Goal: Navigation & Orientation: Find specific page/section

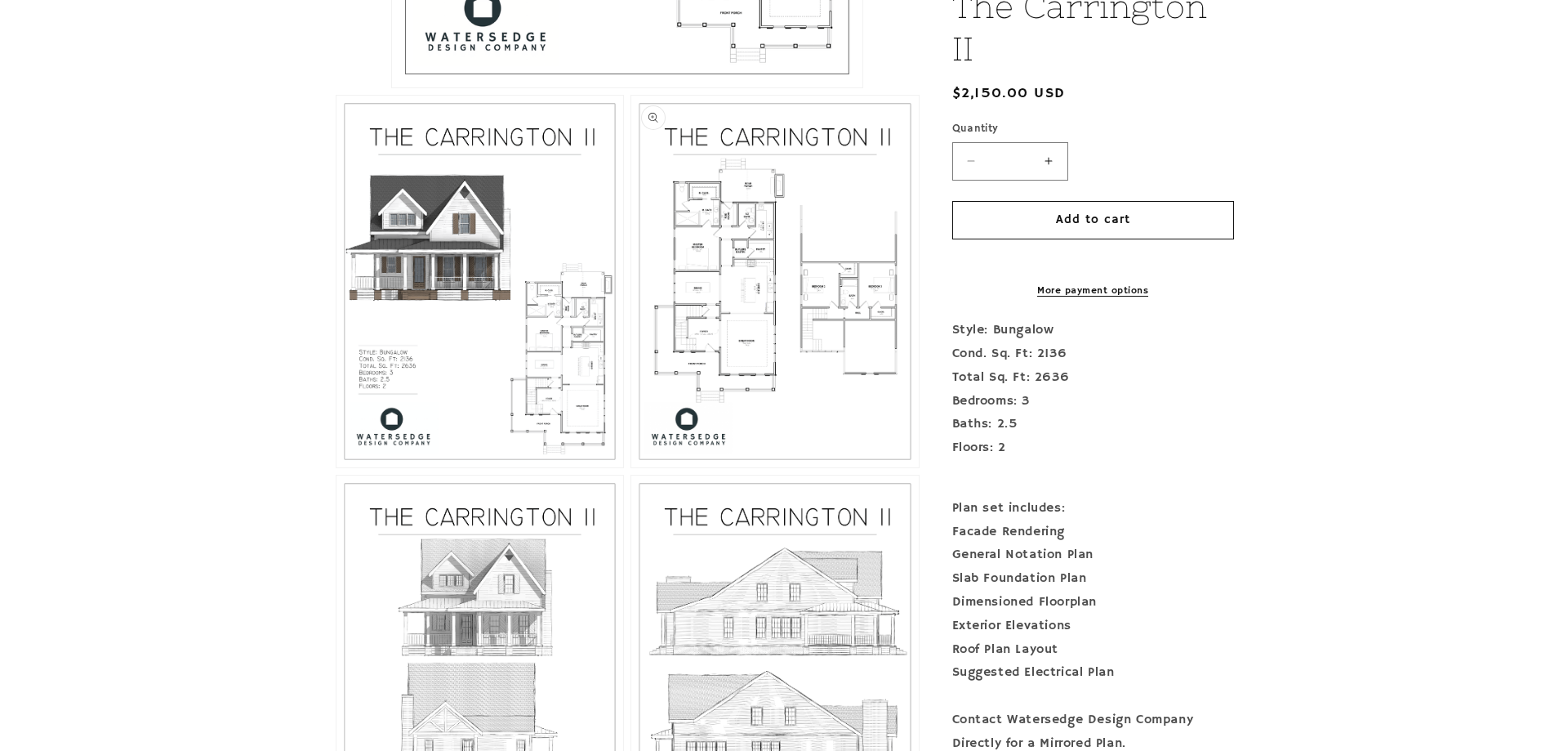
scroll to position [960, 0]
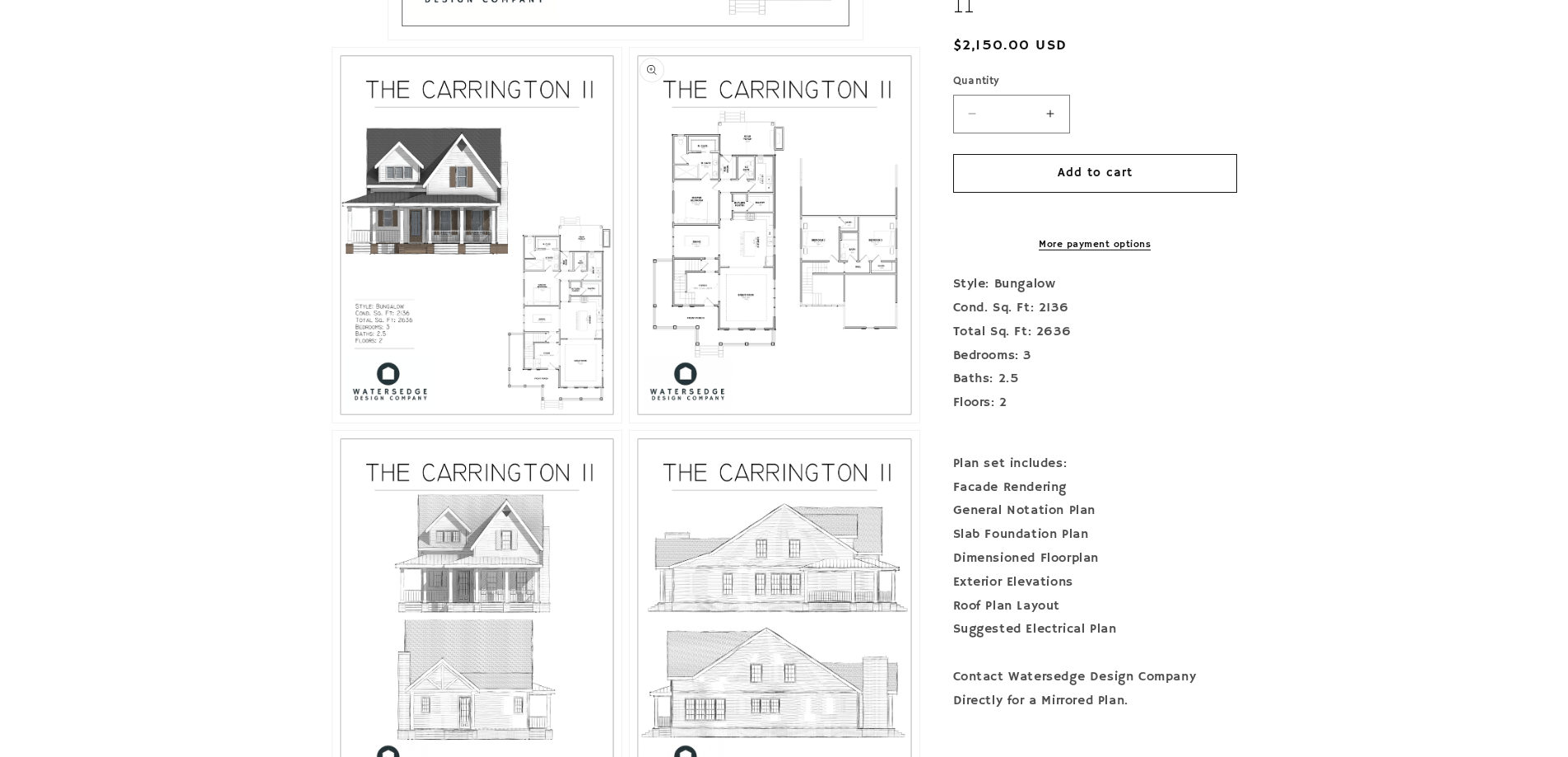
click at [629, 422] on button "Open media 3 in modal" at bounding box center [629, 422] width 0 height 0
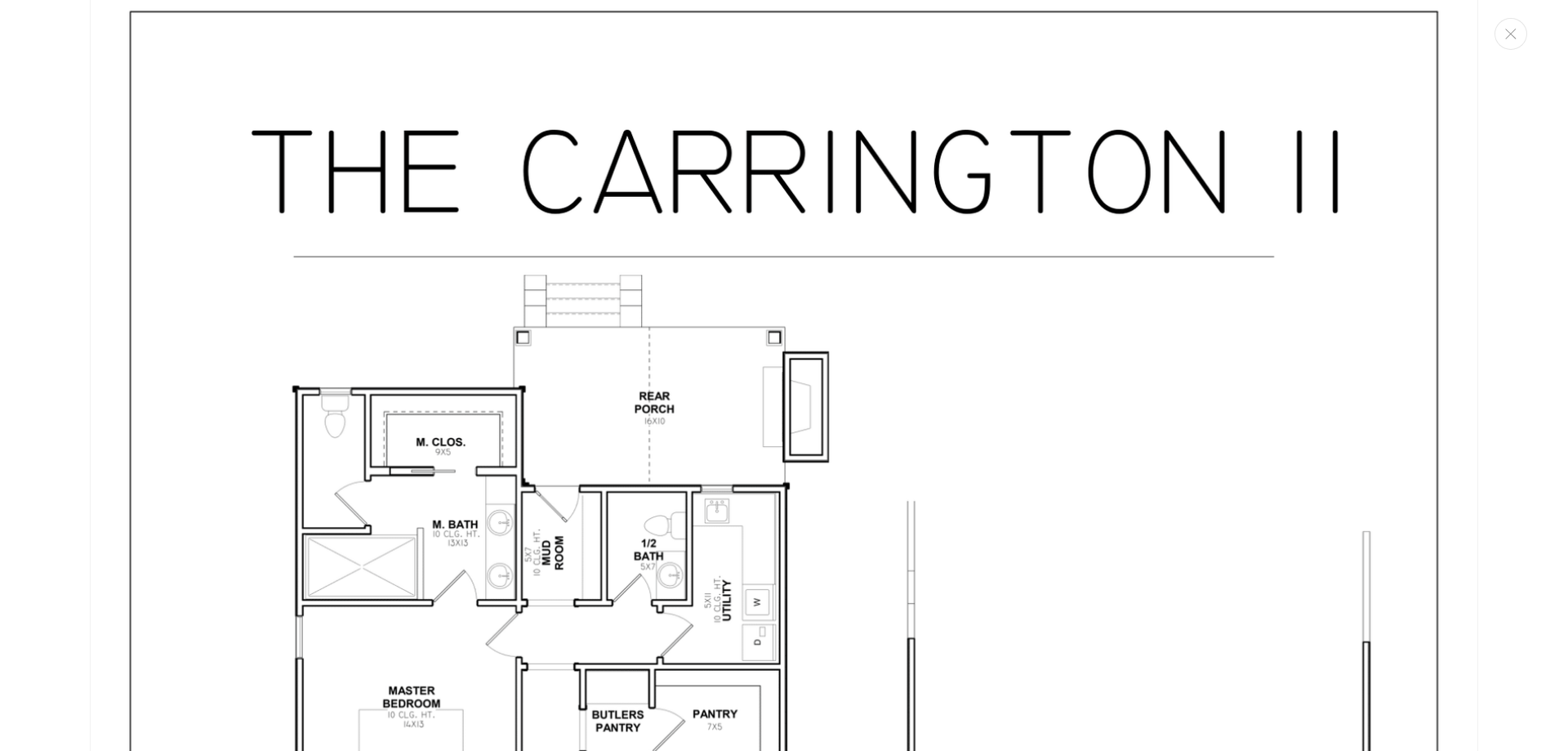
scroll to position [3663, 0]
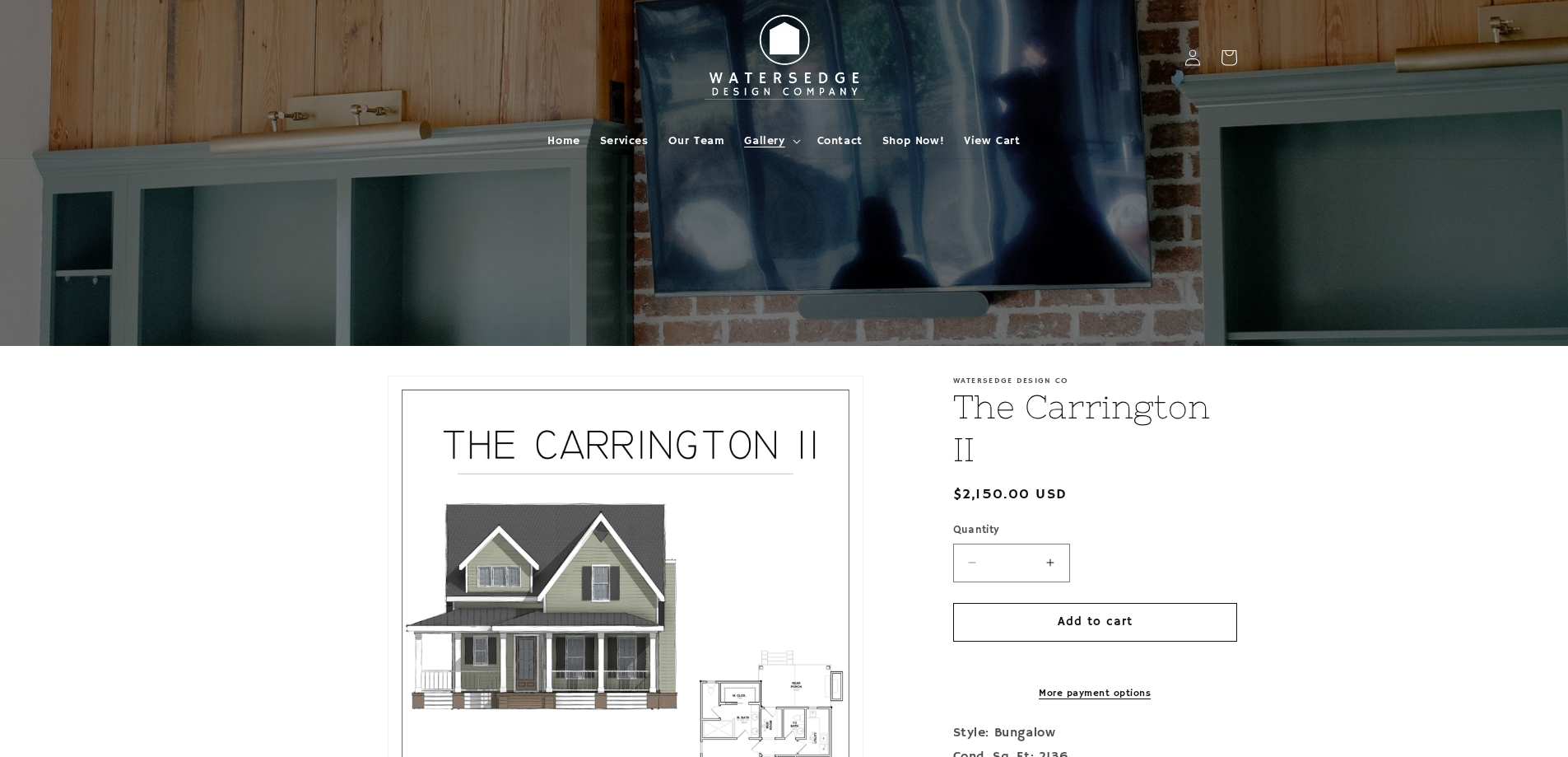
click at [766, 142] on span "Gallery" at bounding box center [764, 140] width 41 height 15
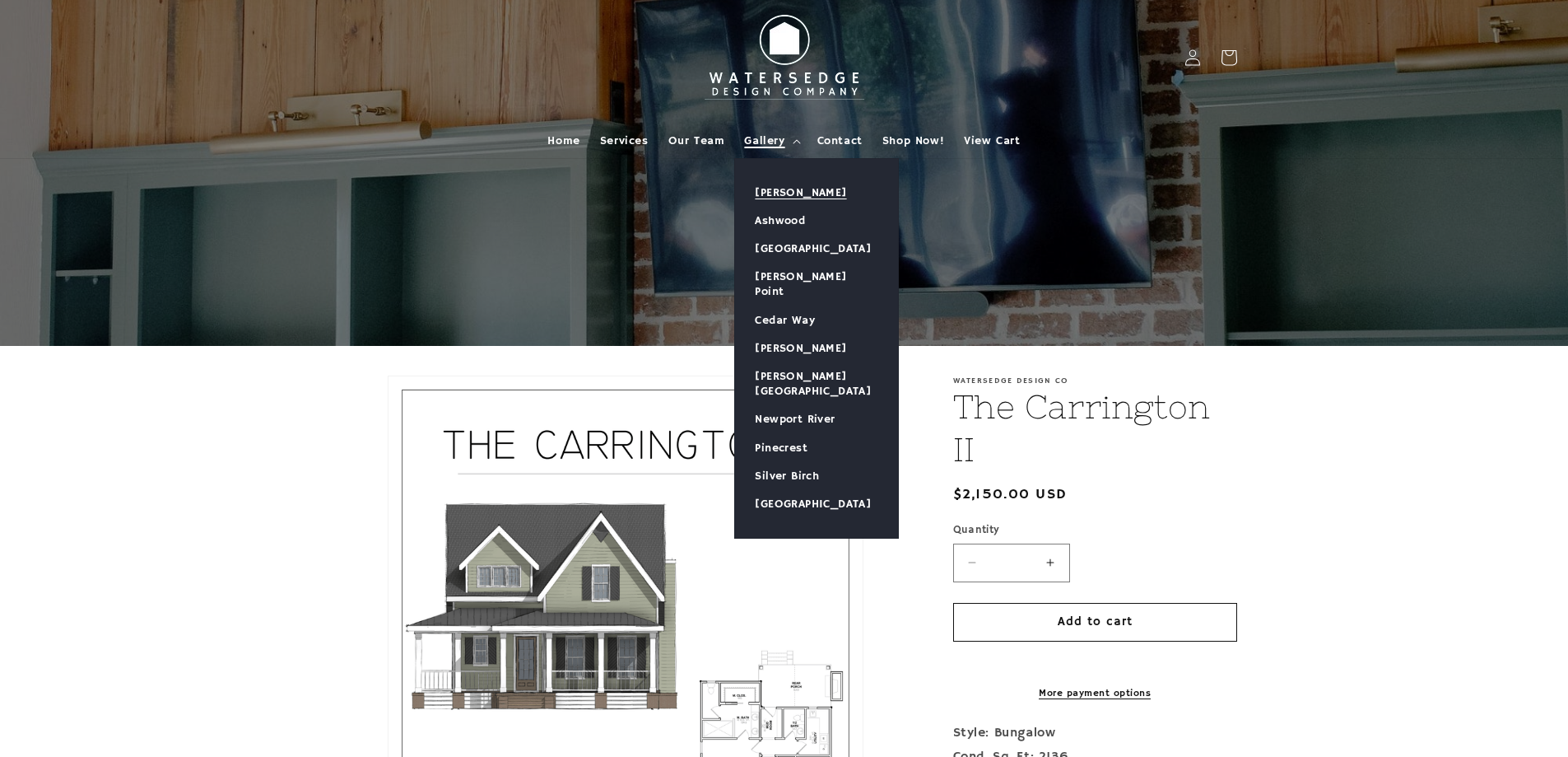
click at [786, 193] on link "[PERSON_NAME]" at bounding box center [816, 193] width 163 height 28
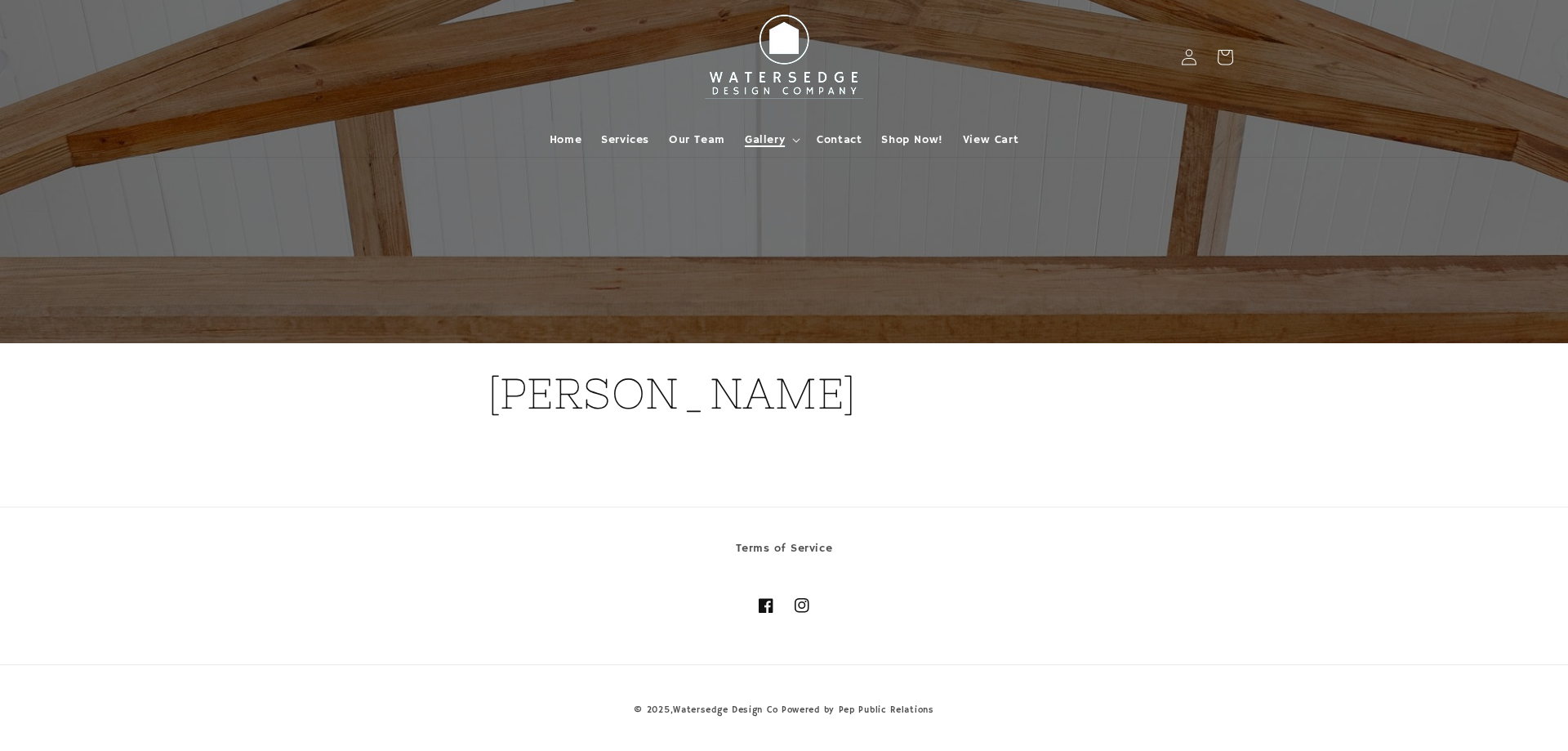
click at [763, 140] on span "Gallery" at bounding box center [765, 139] width 40 height 15
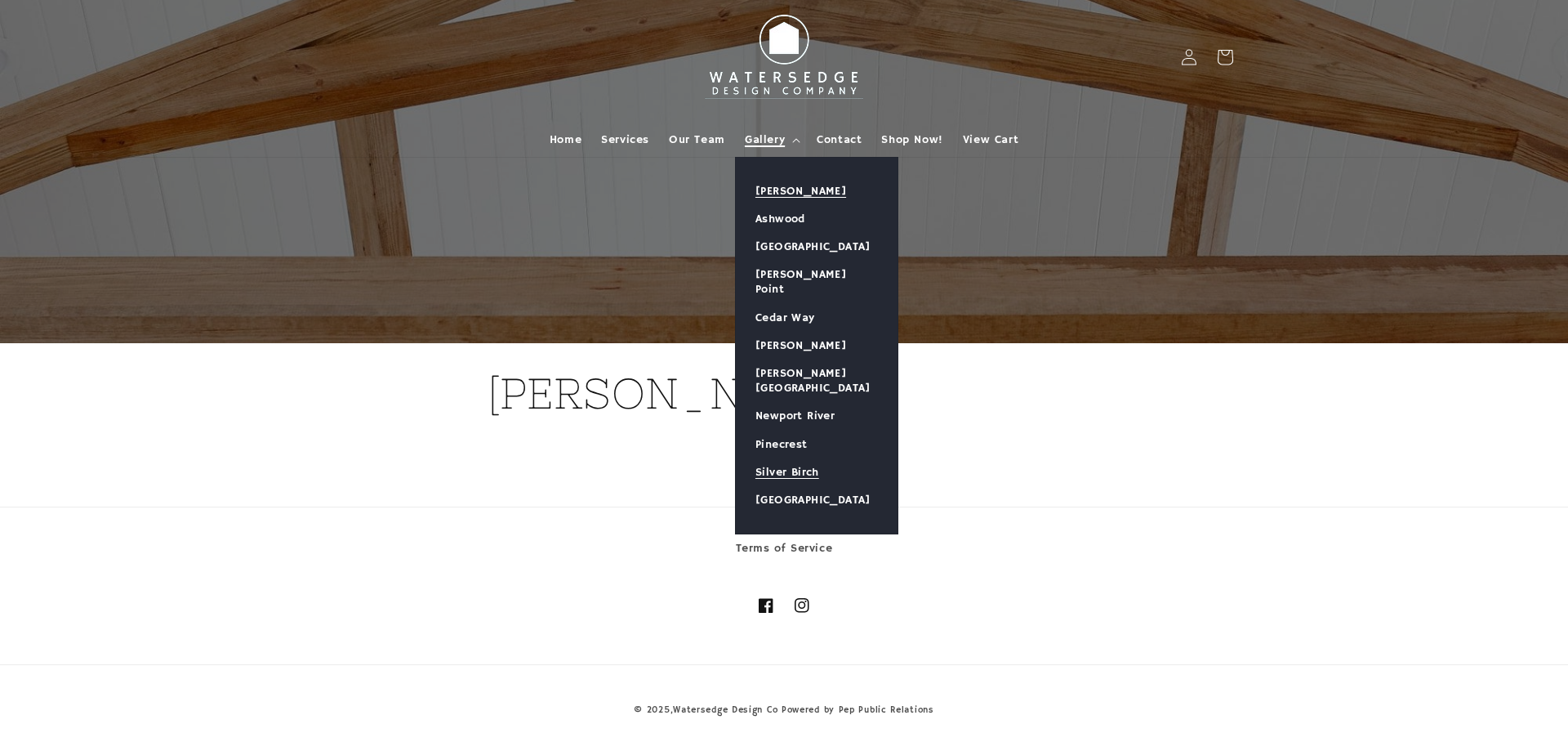
click at [803, 458] on link "Silver Birch" at bounding box center [816, 472] width 162 height 28
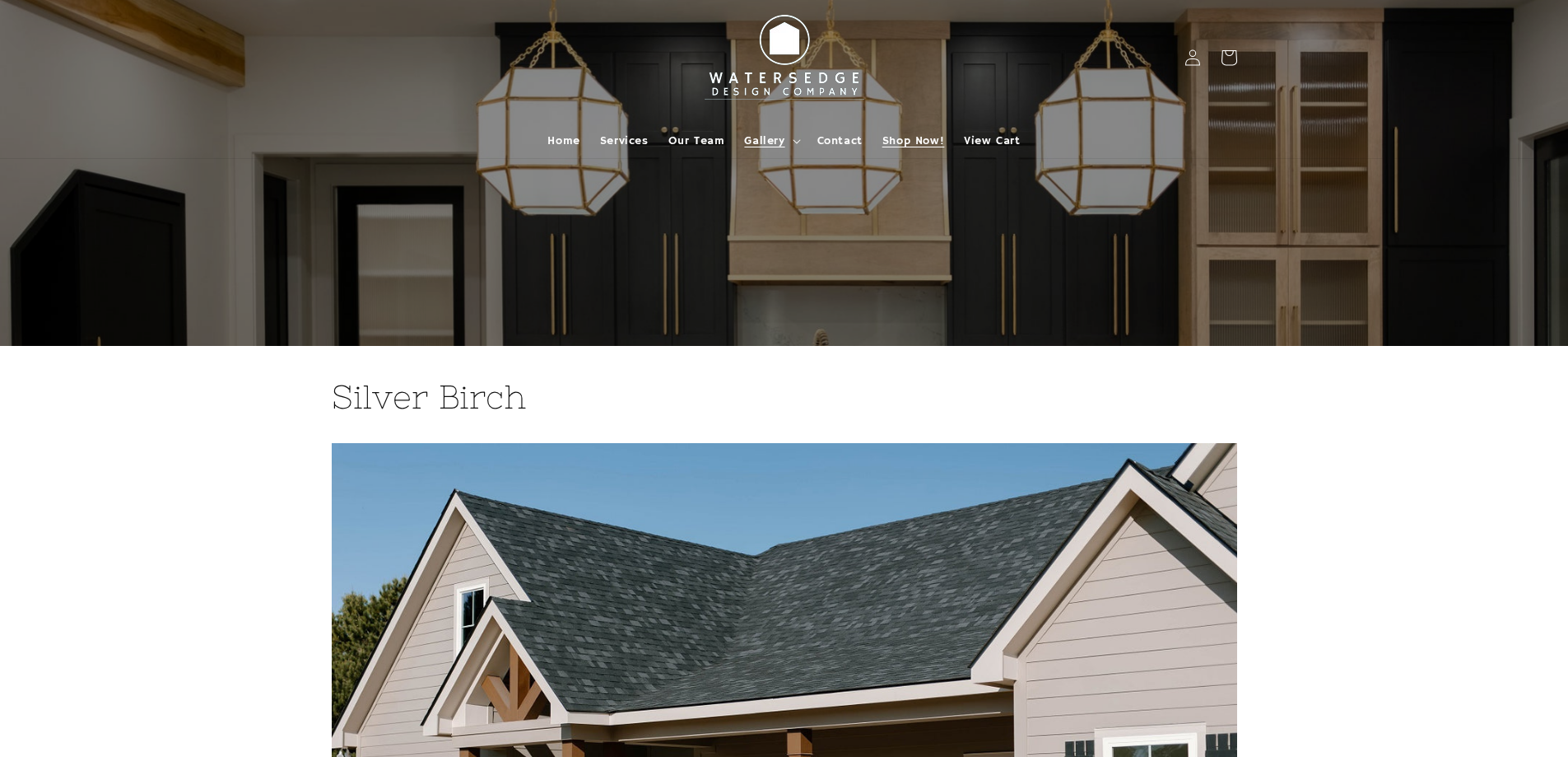
click at [923, 137] on span "Shop Now!" at bounding box center [913, 140] width 62 height 15
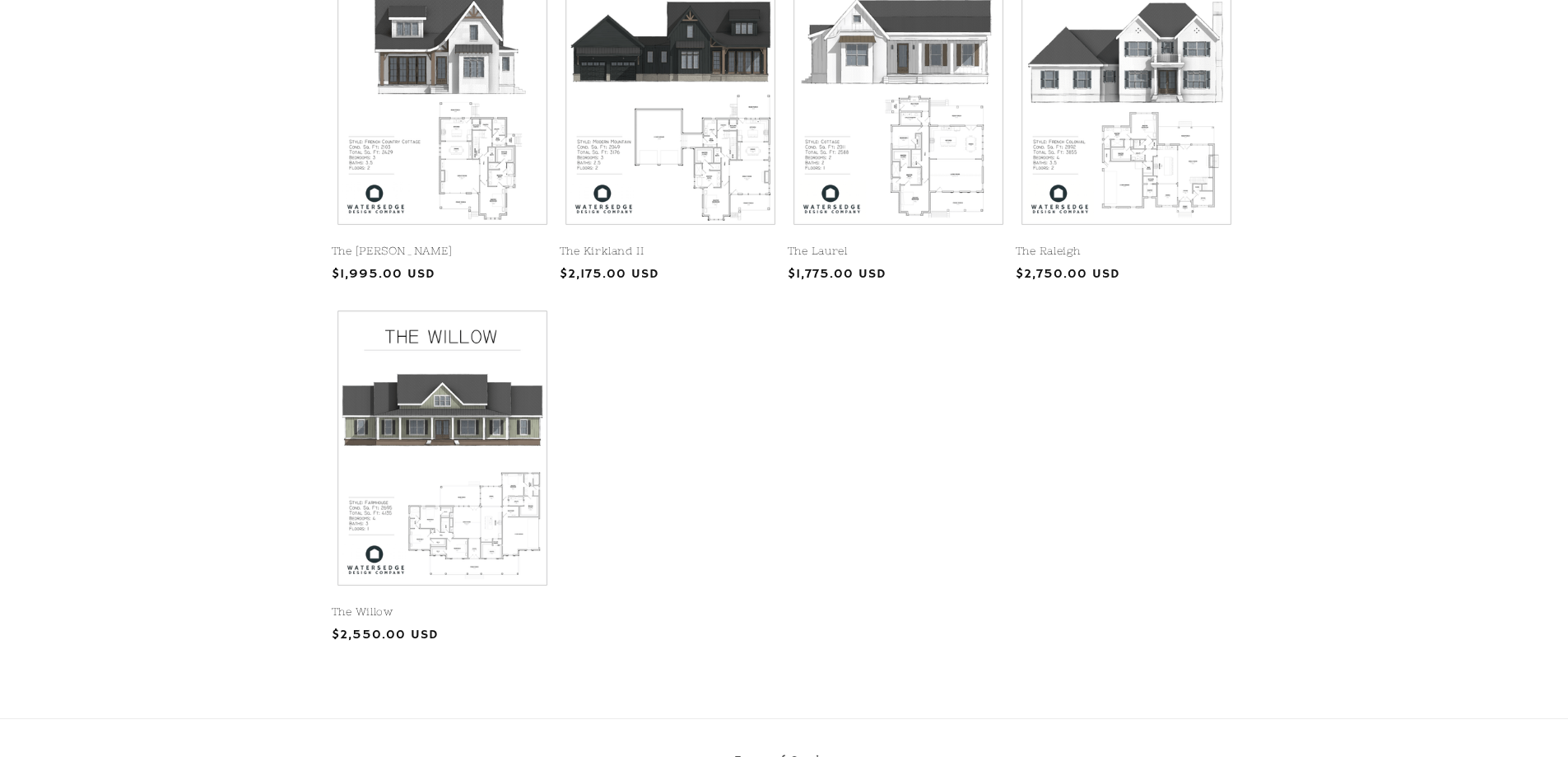
scroll to position [579, 0]
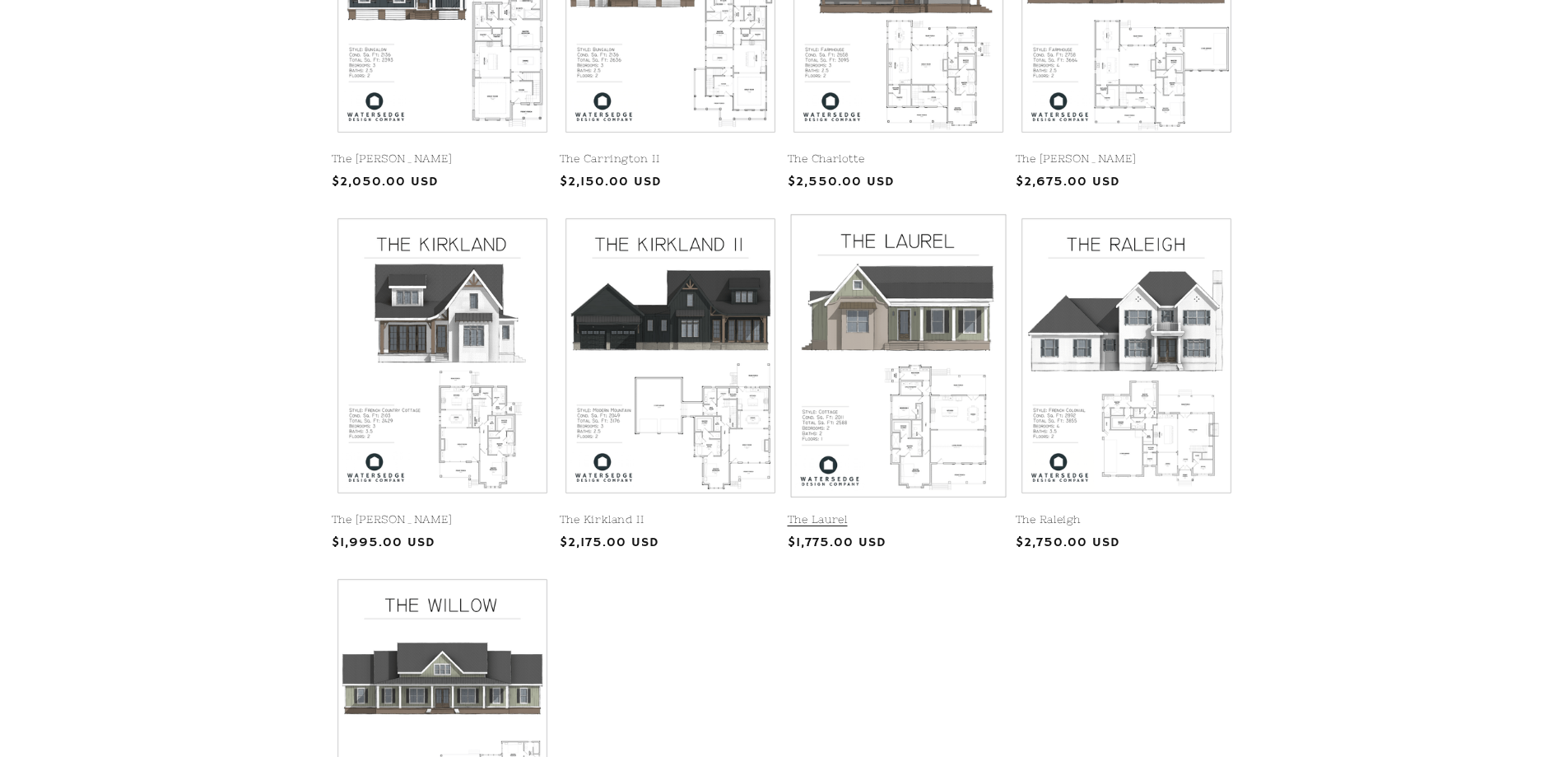
click at [949, 513] on link "The Laurel" at bounding box center [898, 519] width 221 height 14
